Goal: Task Accomplishment & Management: Manage account settings

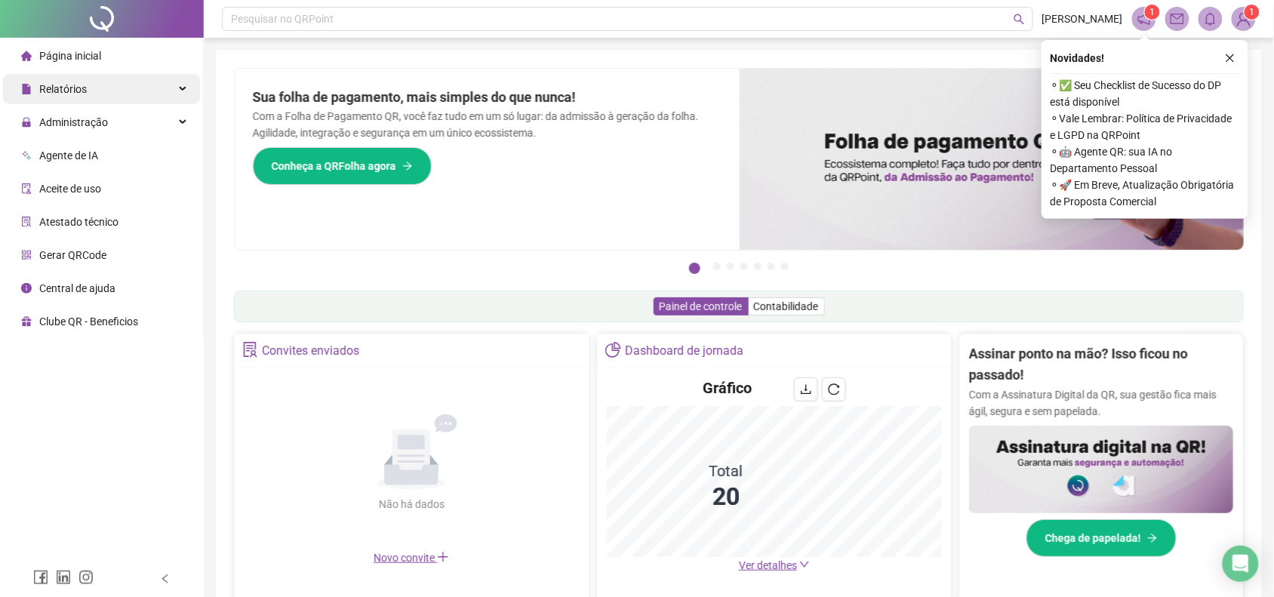
click at [93, 91] on div "Relatórios" at bounding box center [101, 89] width 197 height 30
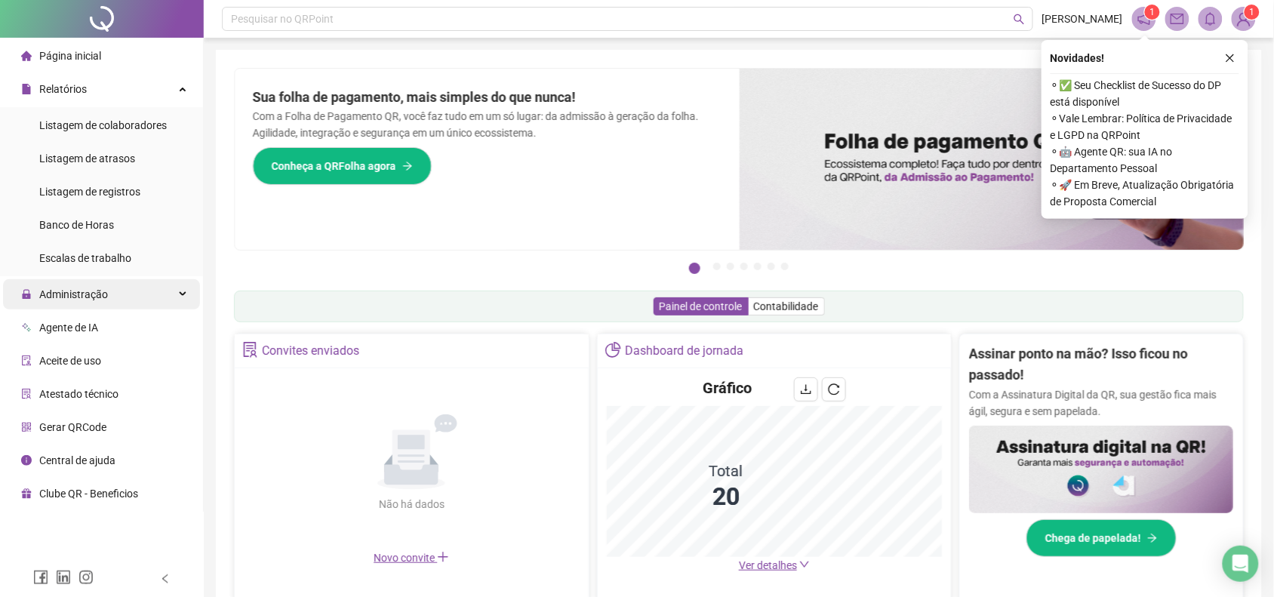
click at [84, 294] on span "Administração" at bounding box center [73, 294] width 69 height 12
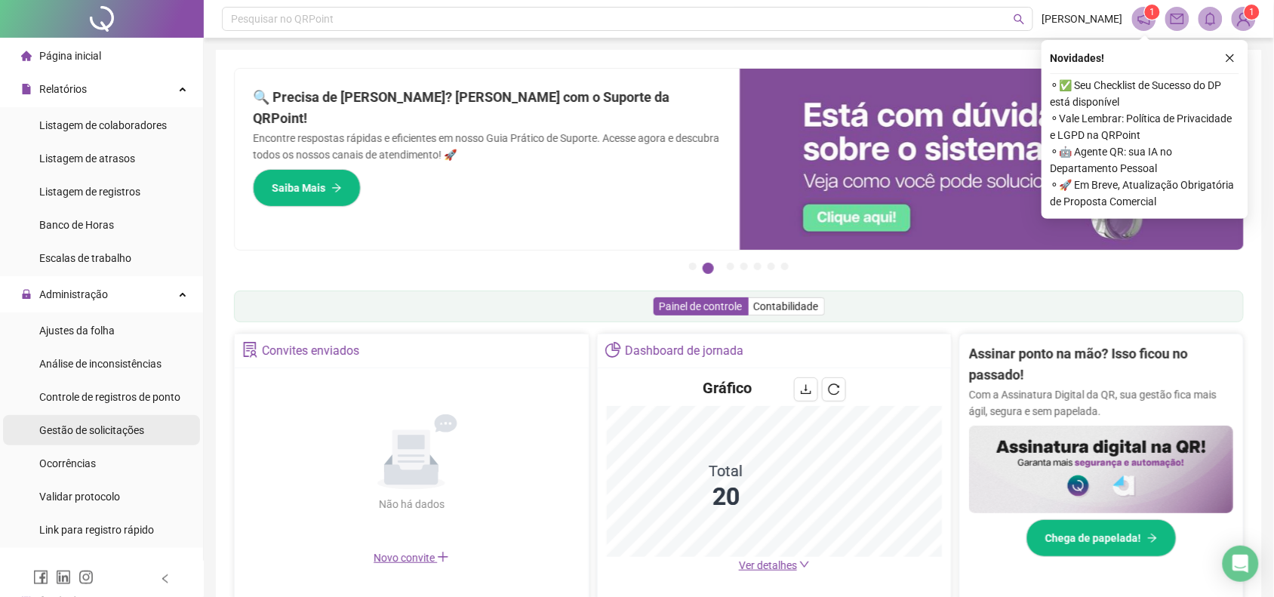
click at [88, 431] on span "Gestão de solicitações" at bounding box center [91, 430] width 105 height 12
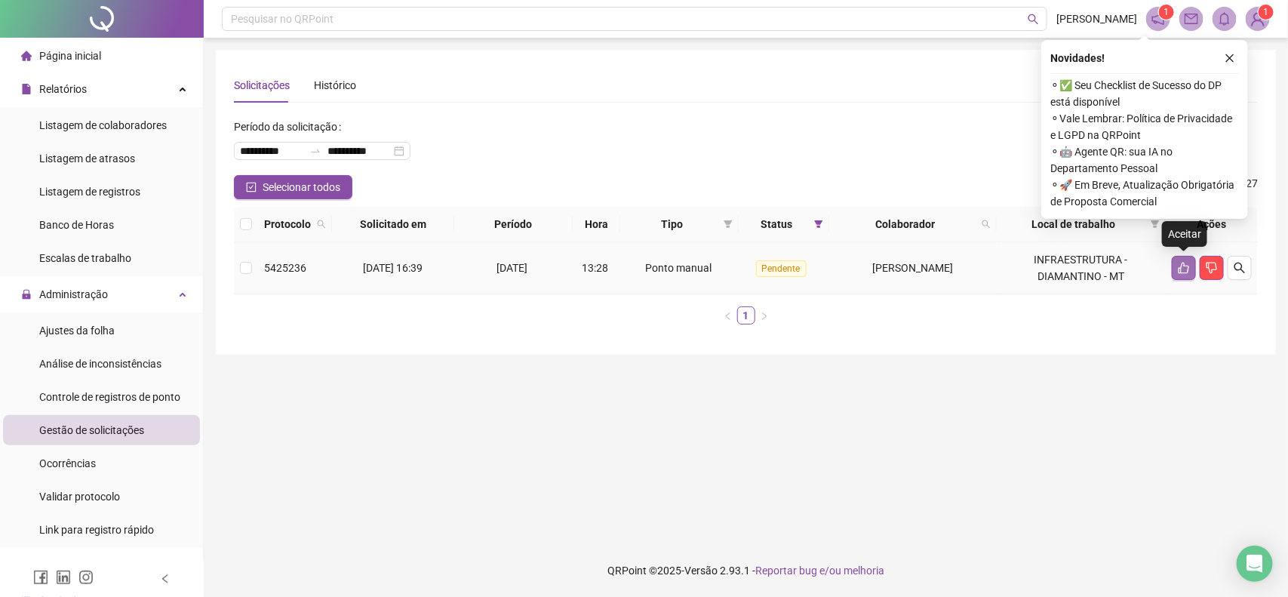
click at [1182, 273] on icon "like" at bounding box center [1184, 268] width 12 height 12
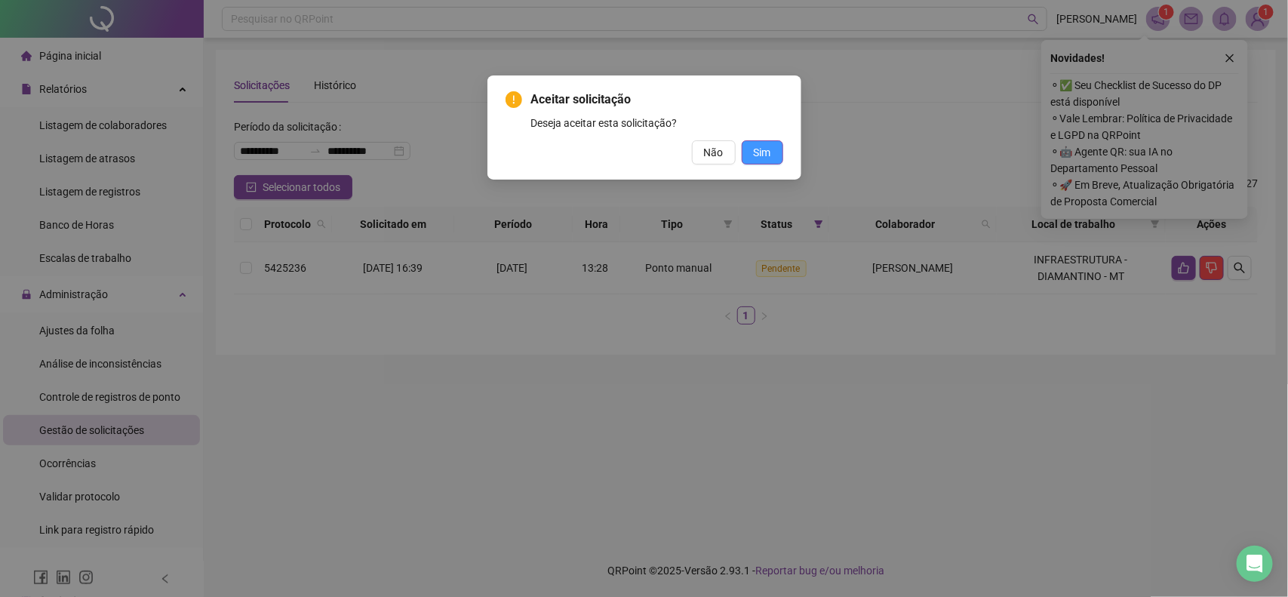
click at [768, 153] on span "Sim" at bounding box center [762, 152] width 17 height 17
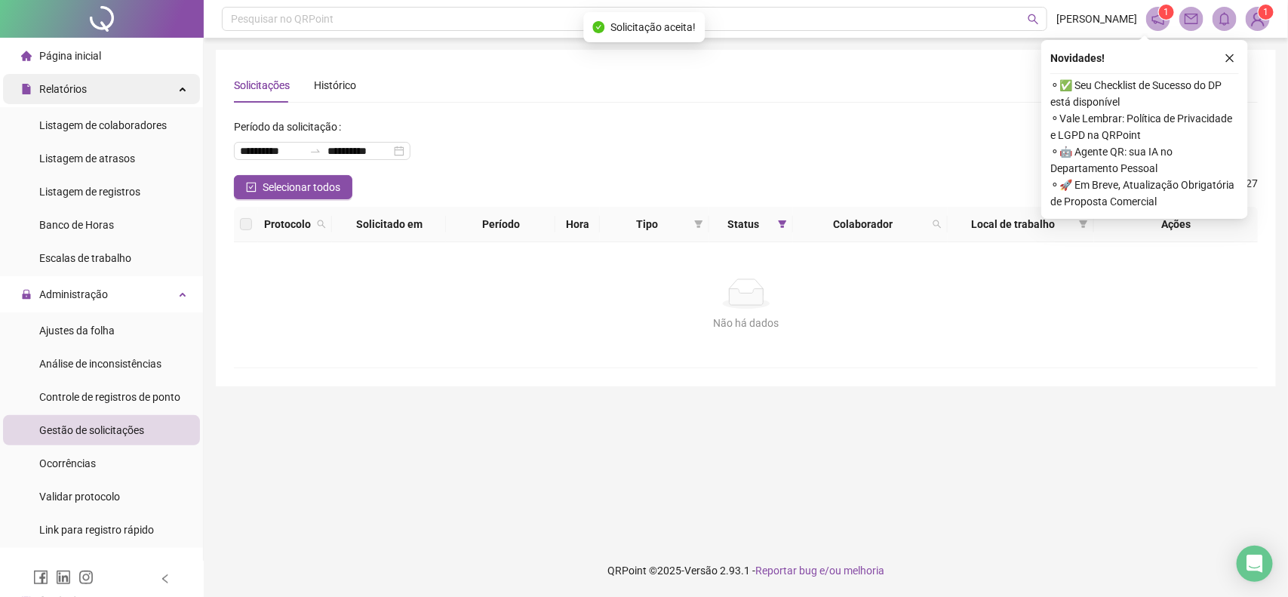
click at [85, 95] on span "Relatórios" at bounding box center [63, 89] width 48 height 12
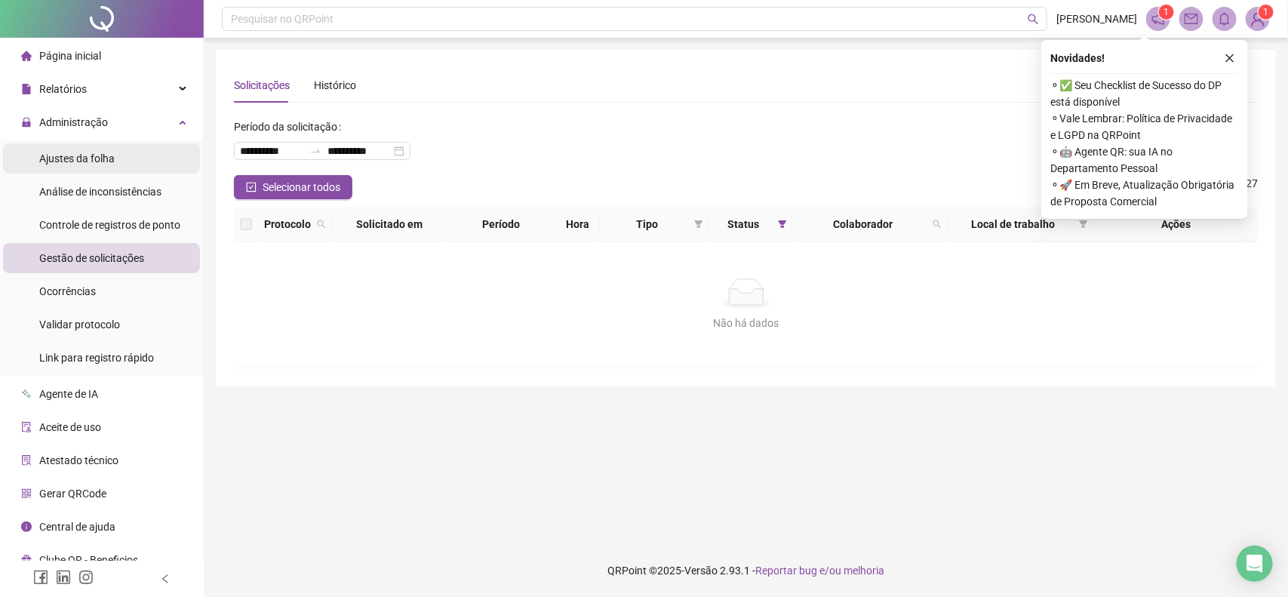
click at [93, 155] on span "Ajustes da folha" at bounding box center [76, 158] width 75 height 12
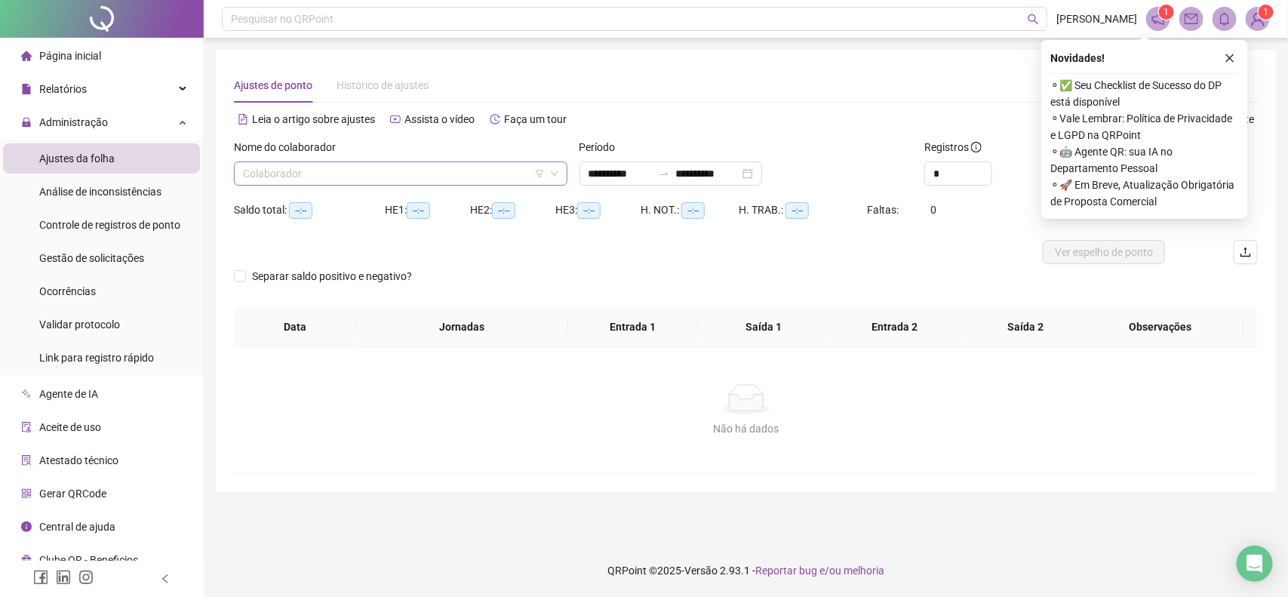
click at [472, 172] on input "search" at bounding box center [394, 173] width 302 height 23
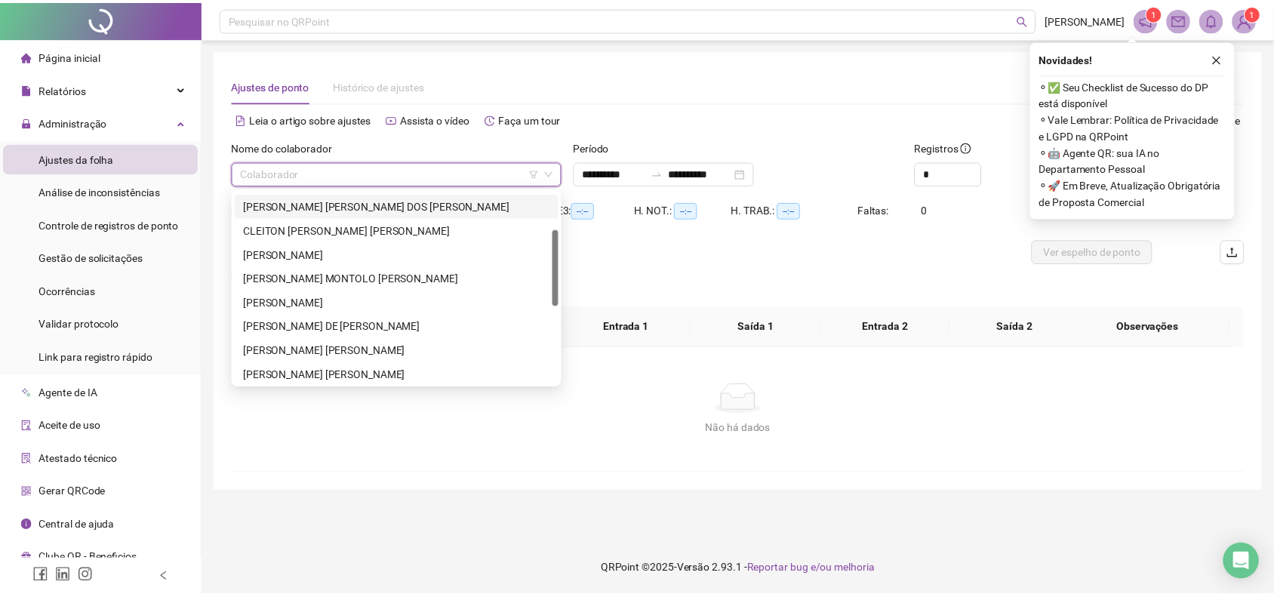
scroll to position [189, 0]
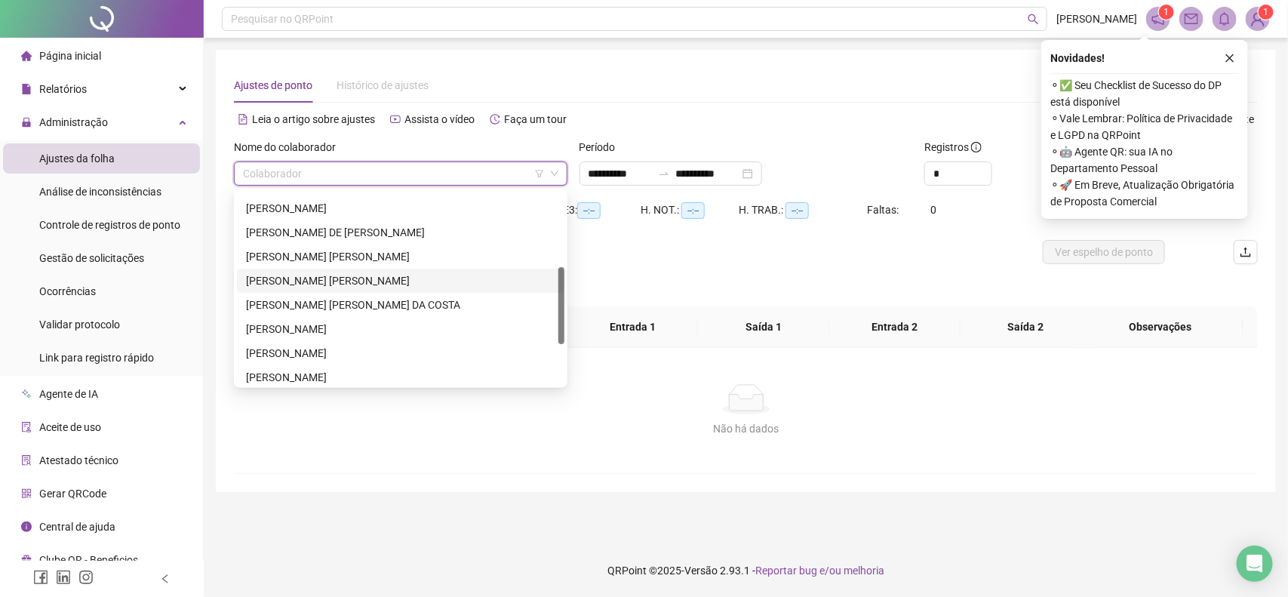
click at [311, 288] on div "[PERSON_NAME] [PERSON_NAME]" at bounding box center [400, 280] width 309 height 17
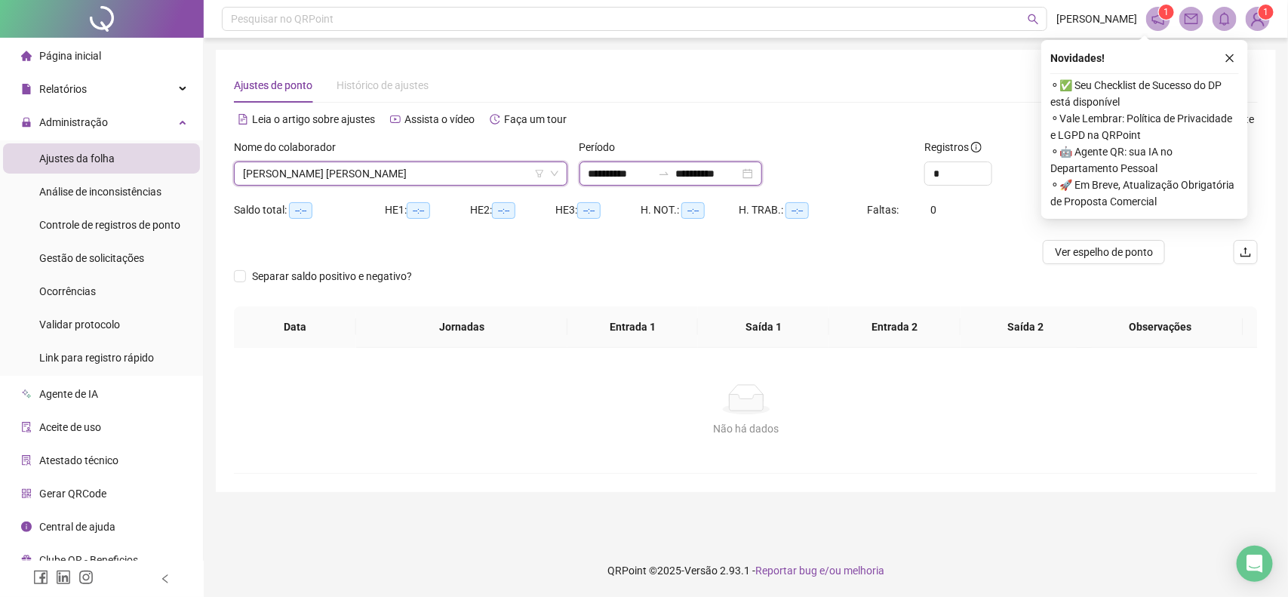
click at [704, 172] on input "**********" at bounding box center [707, 173] width 63 height 17
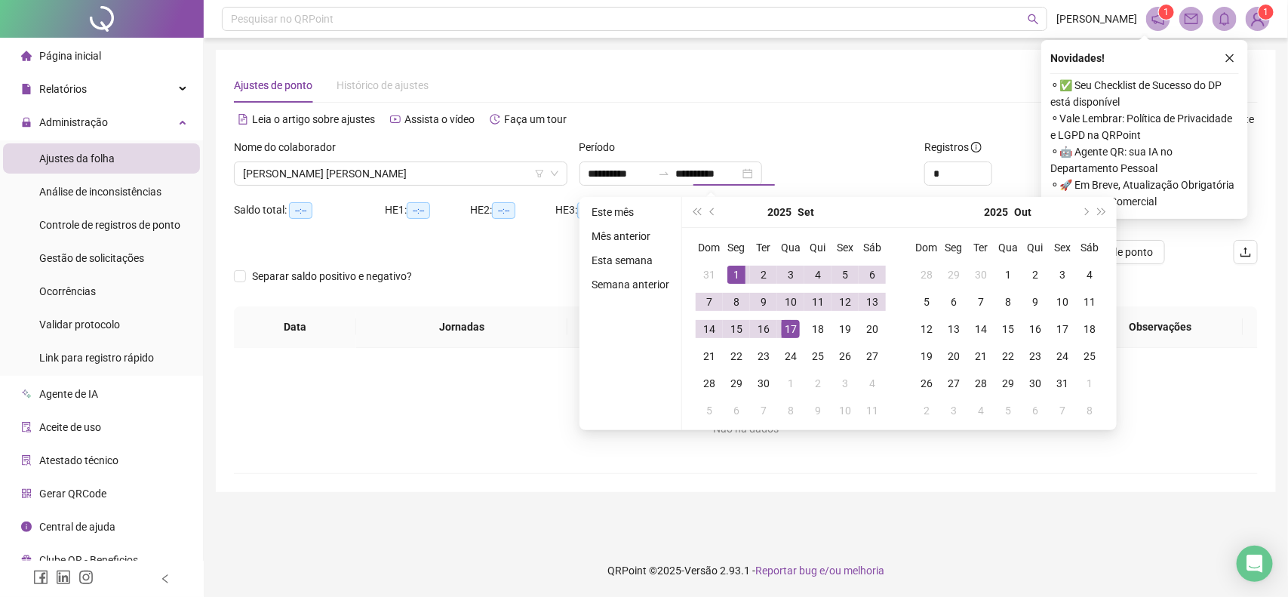
type input "**********"
click at [790, 122] on div "Alternar para versão lite" at bounding box center [1002, 119] width 512 height 24
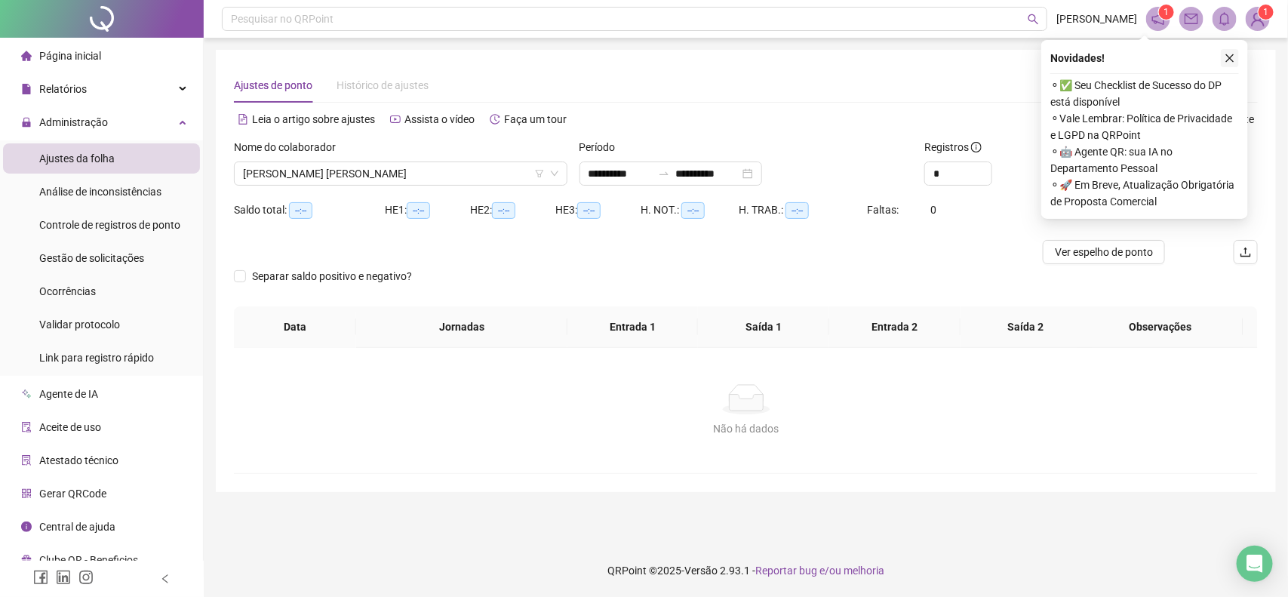
click at [1225, 61] on icon "close" at bounding box center [1230, 58] width 11 height 11
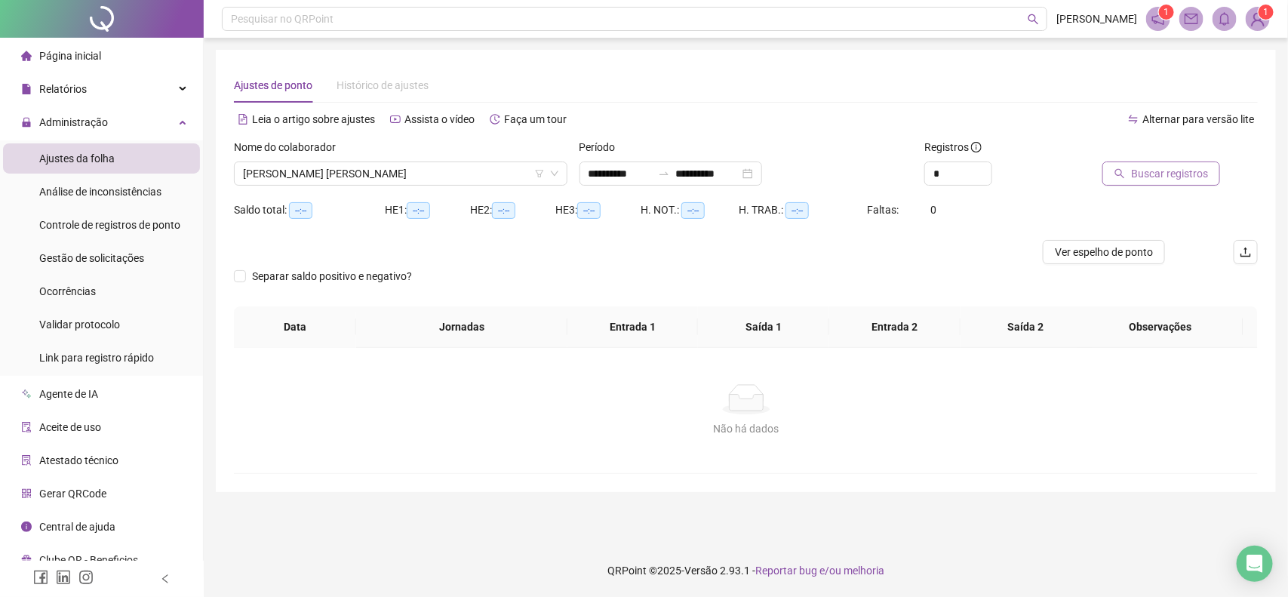
click at [1156, 171] on span "Buscar registros" at bounding box center [1169, 173] width 77 height 17
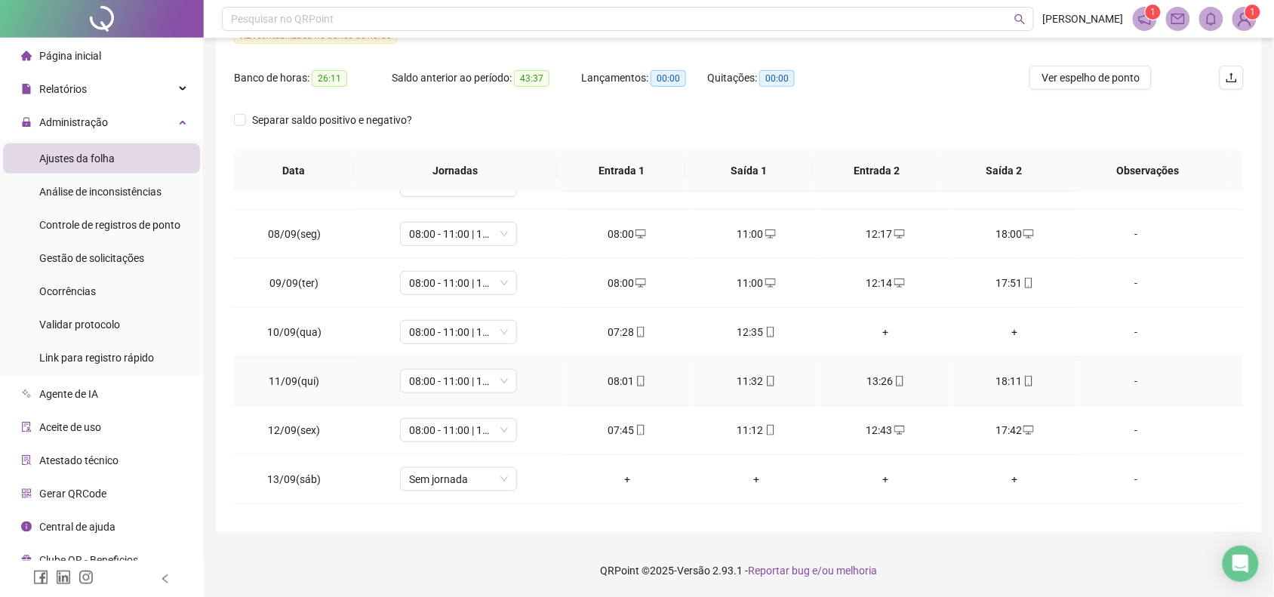
scroll to position [514, 0]
